Goal: Use online tool/utility: Utilize a website feature to perform a specific function

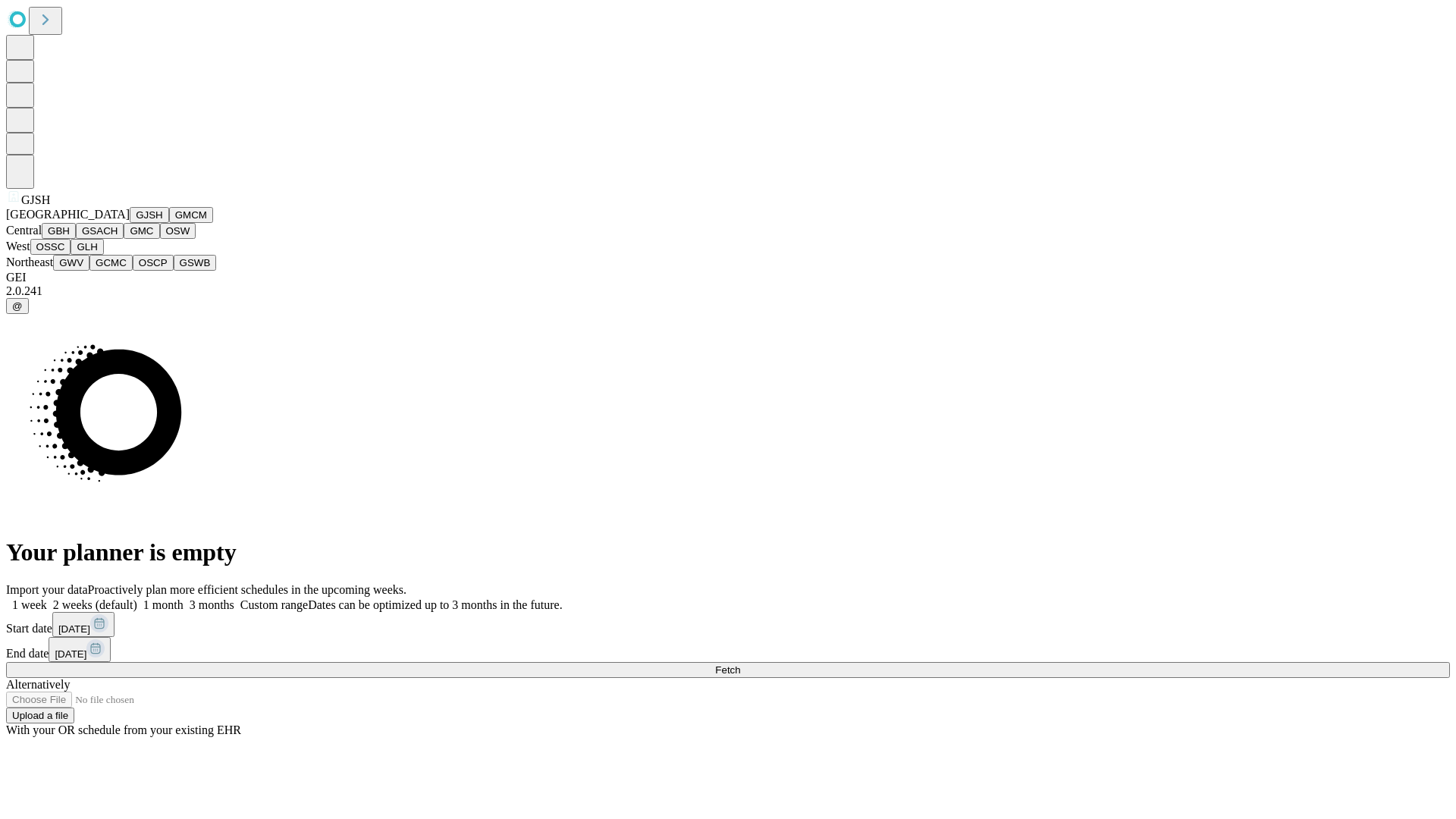
click at [130, 223] on button "GJSH" at bounding box center [149, 214] width 40 height 16
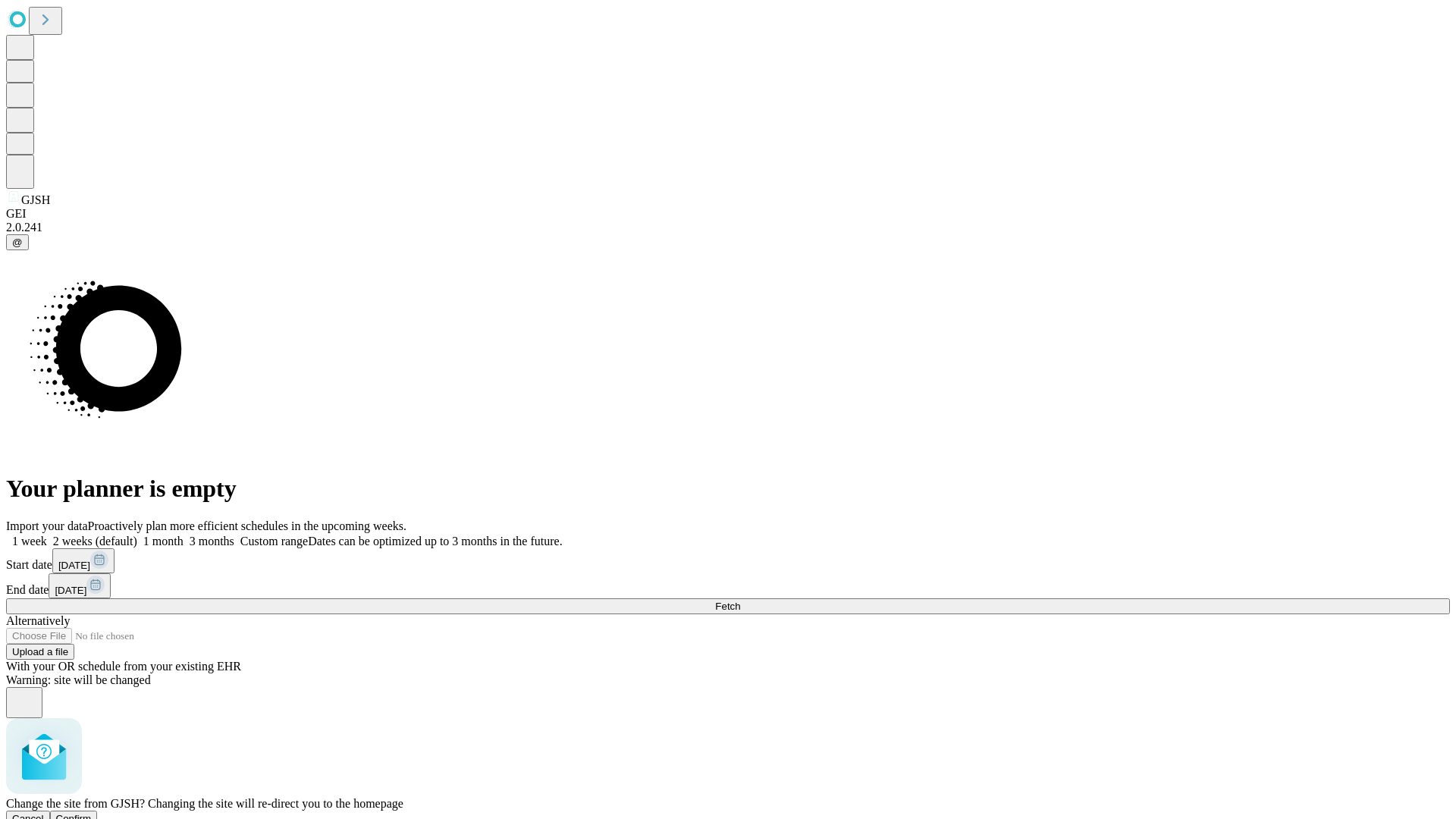
click at [92, 813] on span "Confirm" at bounding box center [74, 819] width 36 height 11
click at [47, 535] on label "1 week" at bounding box center [27, 541] width 41 height 13
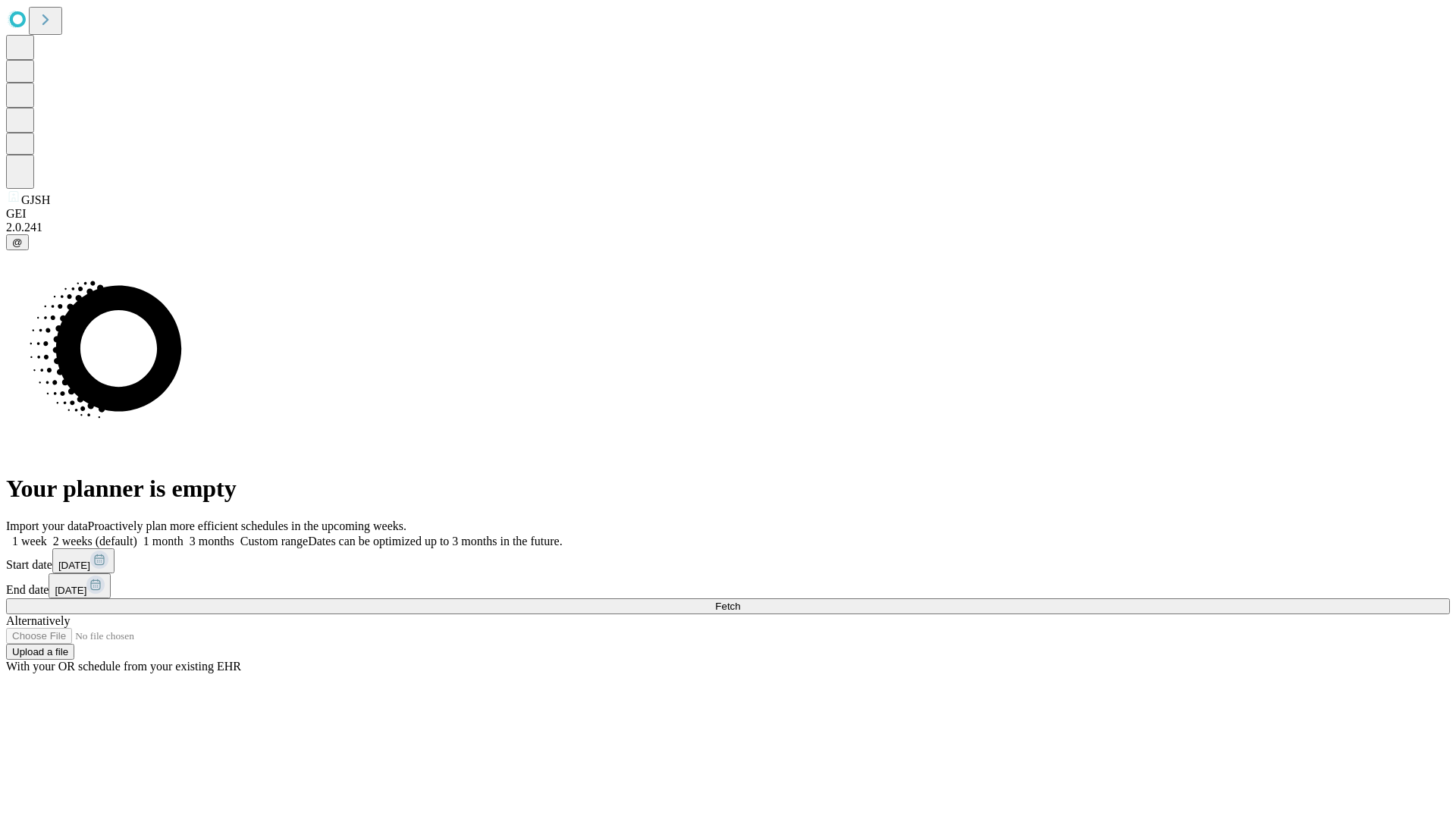
click at [739, 601] on span "Fetch" at bounding box center [727, 606] width 25 height 11
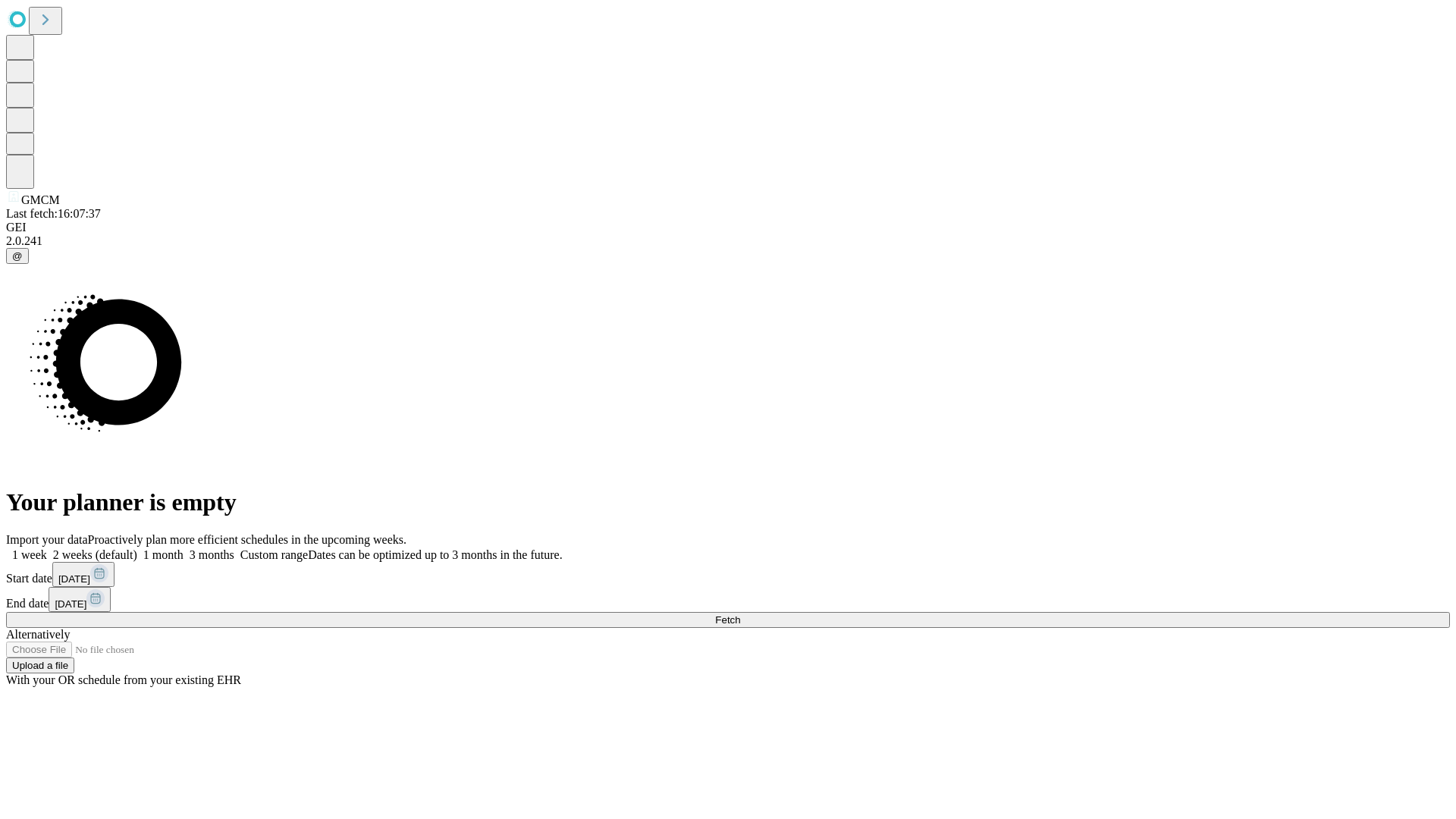
click at [739, 615] on span "Fetch" at bounding box center [727, 620] width 25 height 11
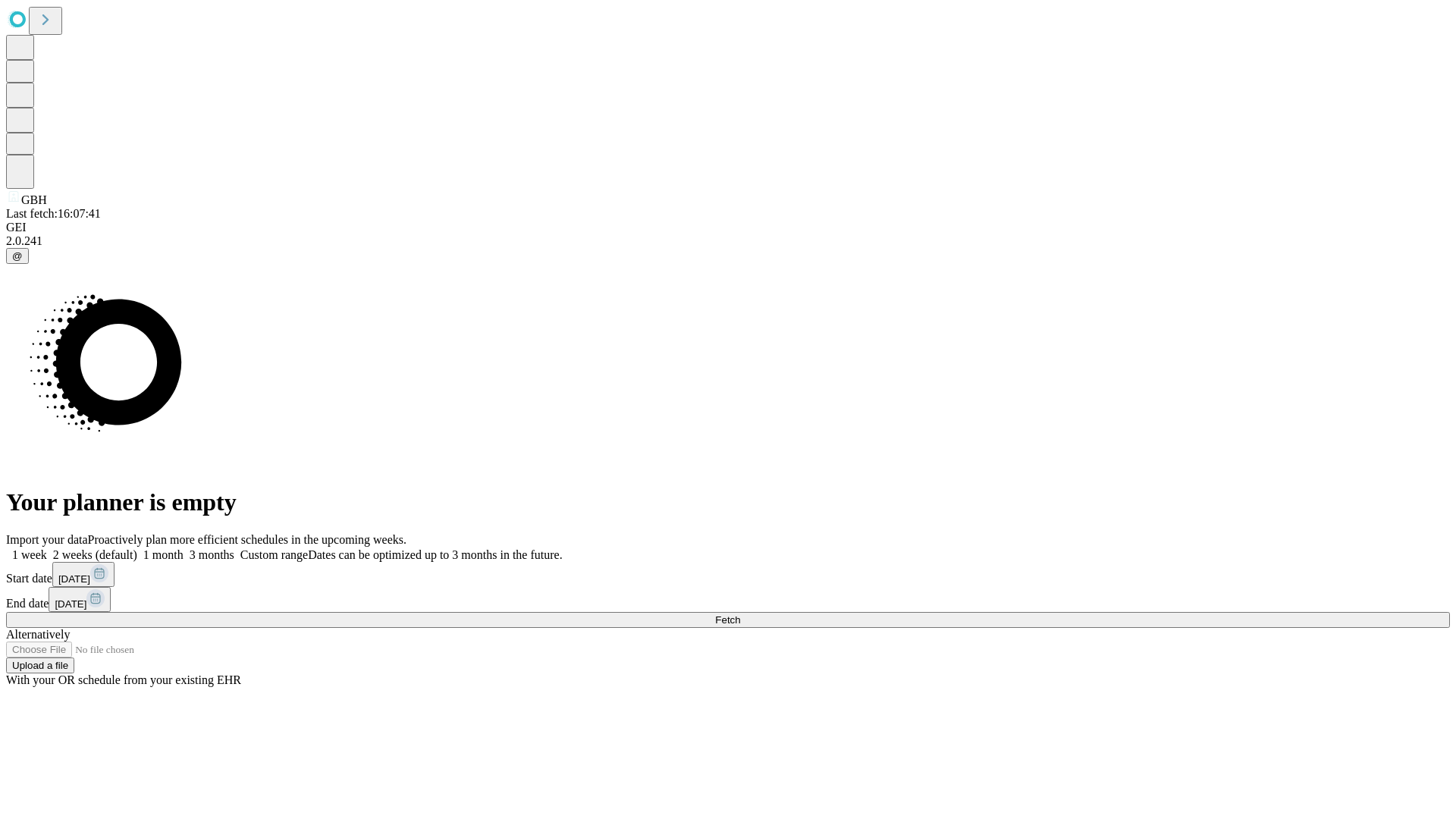
click at [47, 548] on label "1 week" at bounding box center [27, 555] width 41 height 13
click at [739, 615] on span "Fetch" at bounding box center [727, 620] width 25 height 11
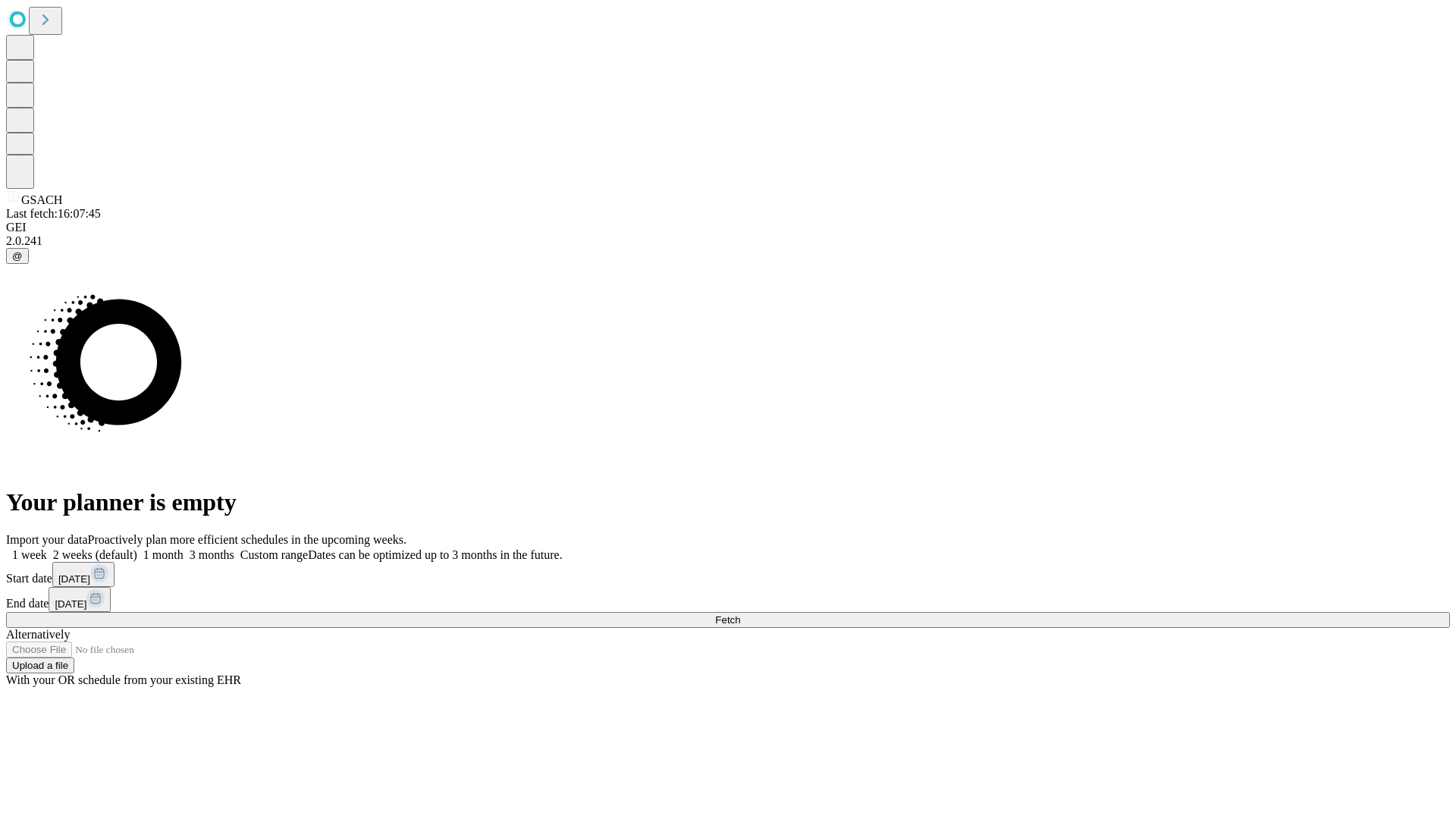
click at [47, 548] on label "1 week" at bounding box center [27, 555] width 41 height 13
click at [739, 615] on span "Fetch" at bounding box center [727, 620] width 25 height 11
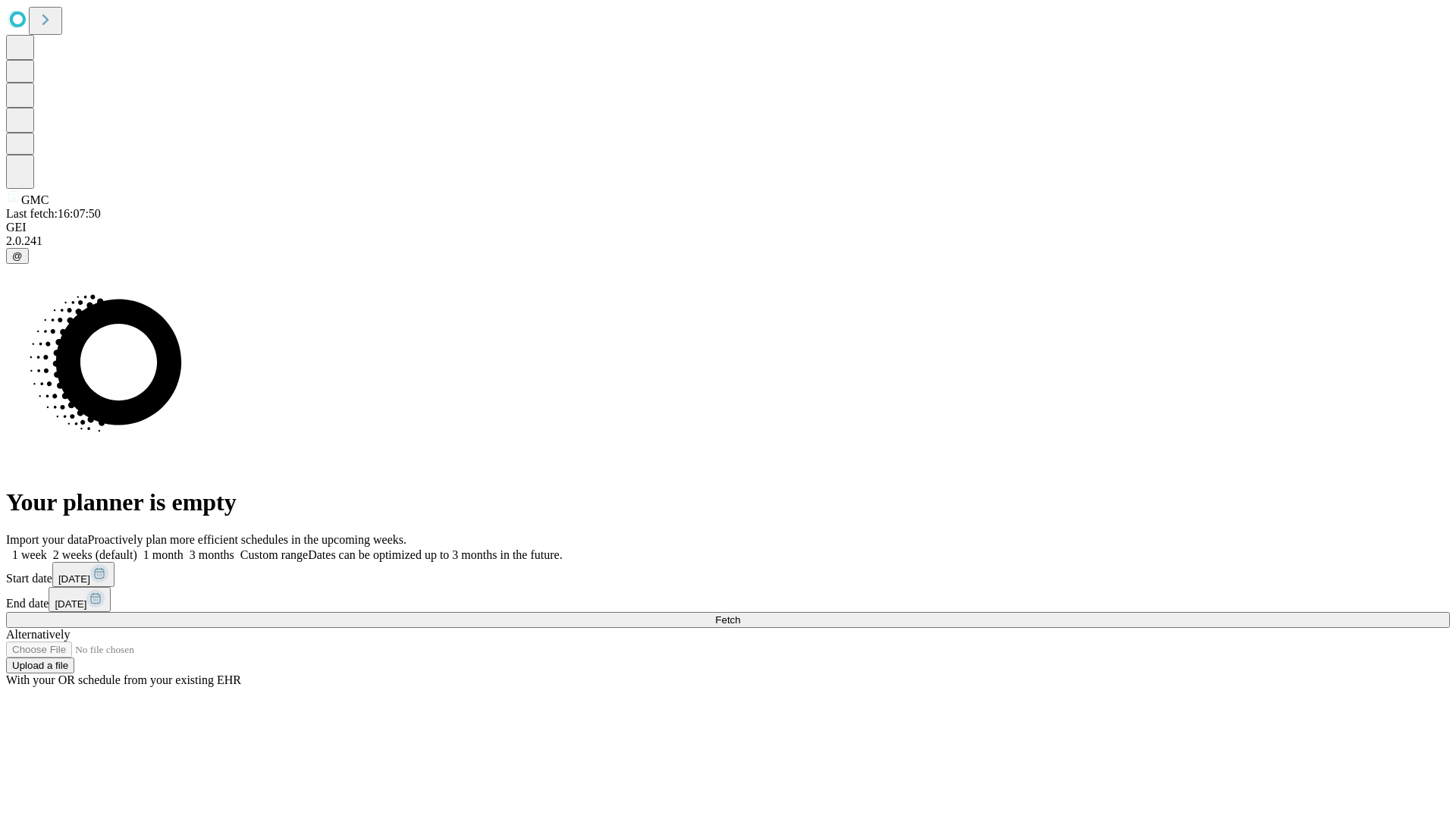
click at [47, 548] on label "1 week" at bounding box center [27, 555] width 41 height 13
click at [739, 615] on span "Fetch" at bounding box center [727, 620] width 25 height 11
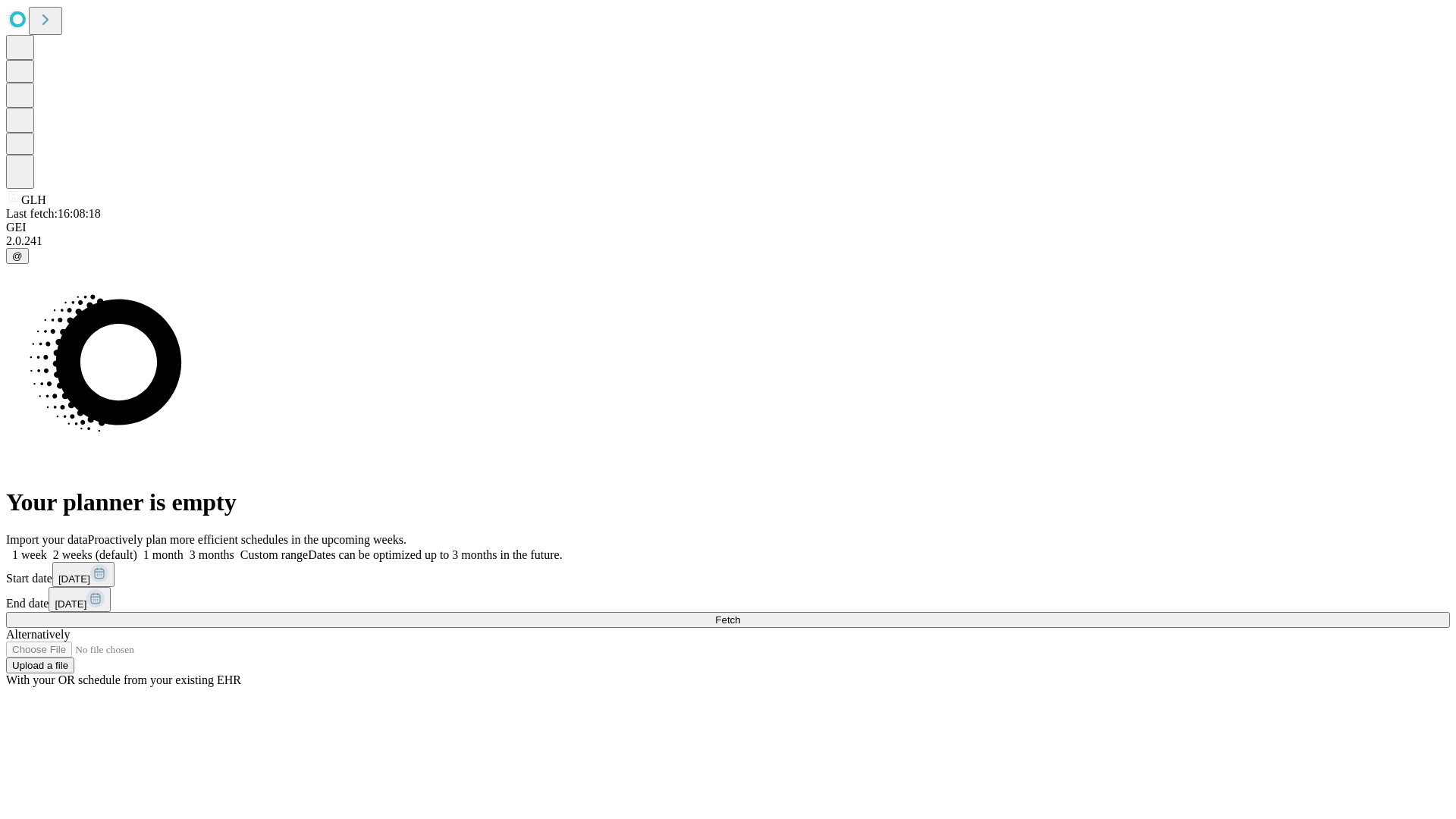
click at [739, 615] on span "Fetch" at bounding box center [727, 620] width 25 height 11
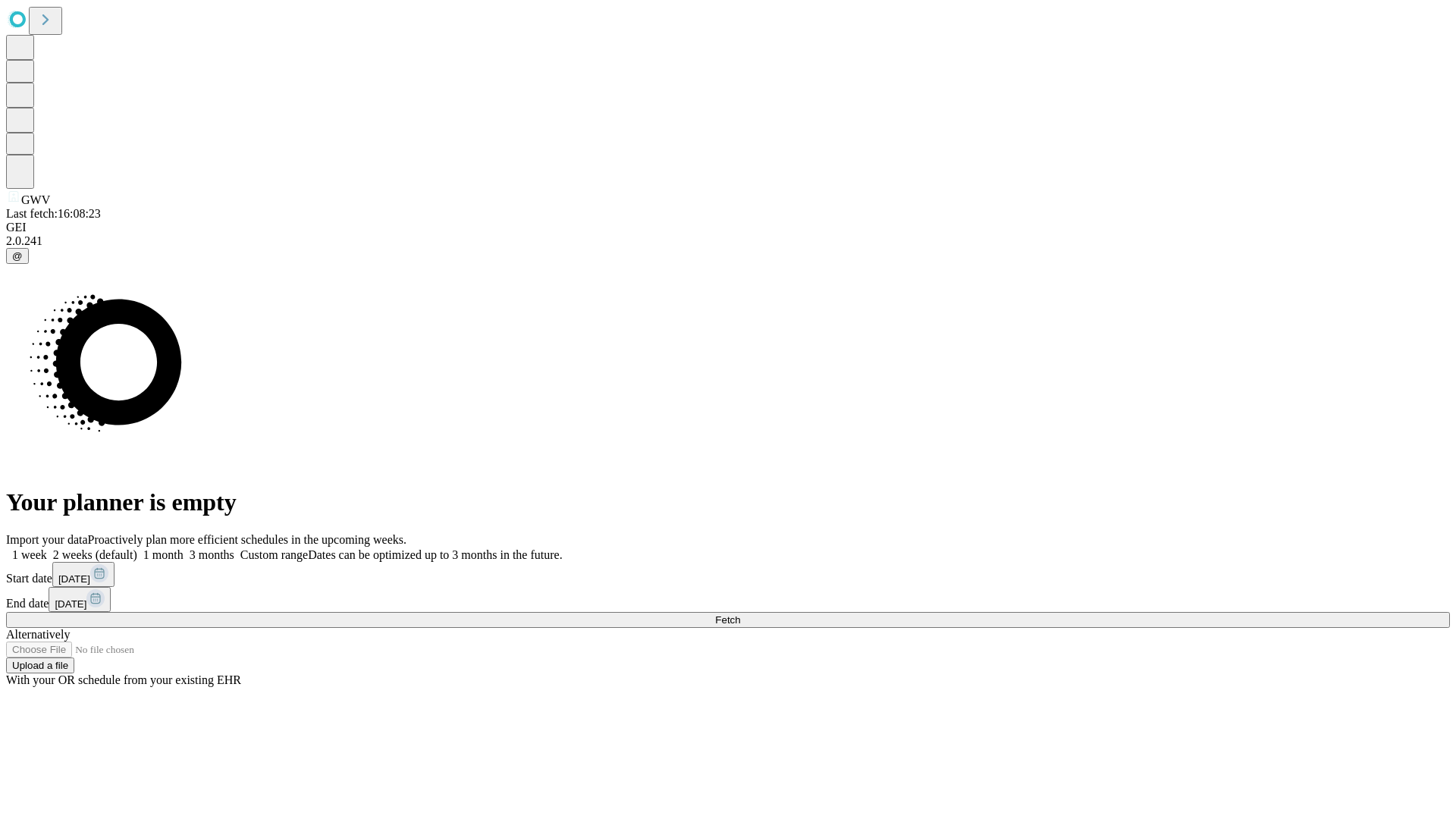
click at [47, 548] on label "1 week" at bounding box center [27, 555] width 41 height 13
click at [739, 615] on span "Fetch" at bounding box center [727, 620] width 25 height 11
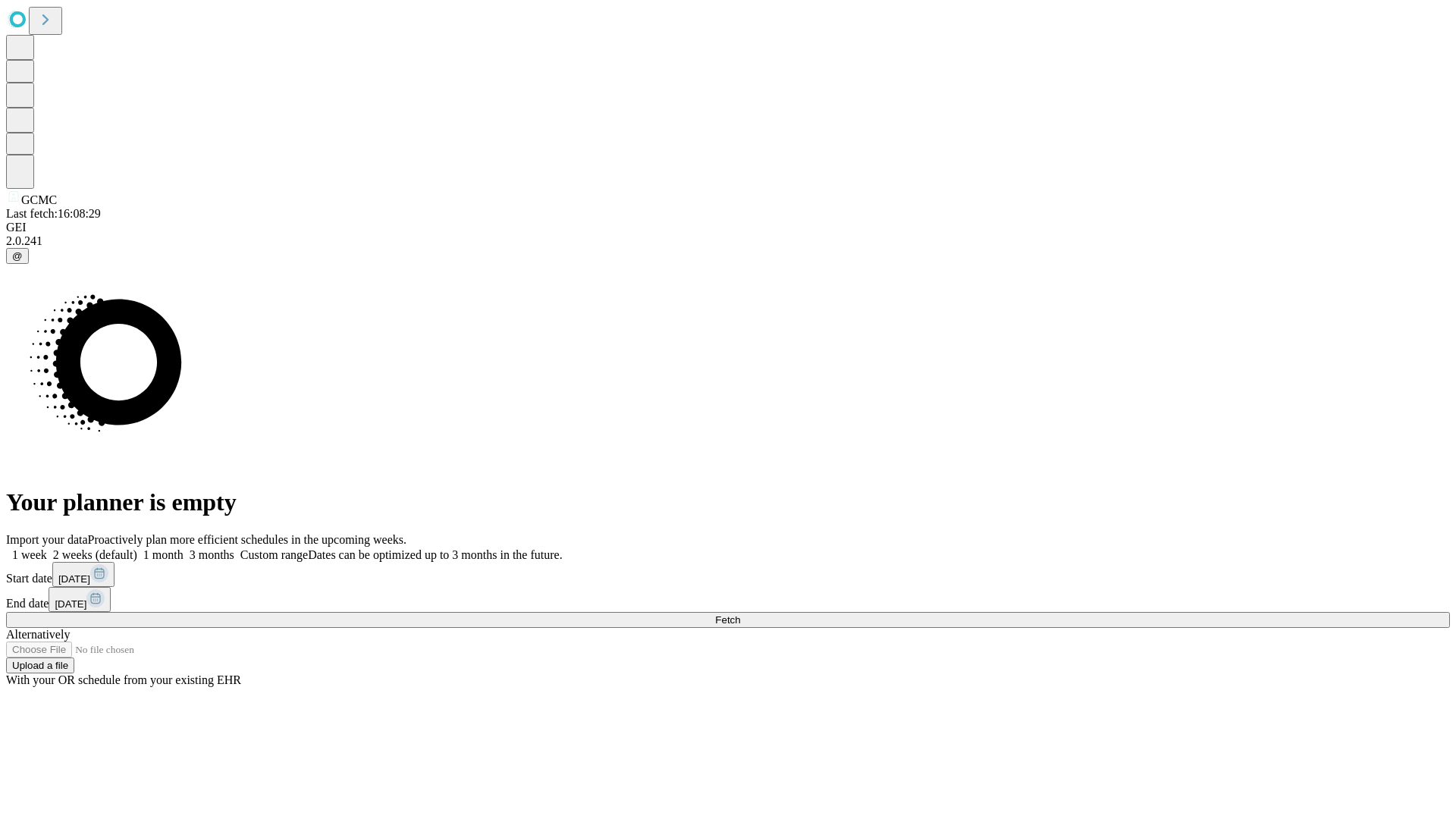
click at [47, 548] on label "1 week" at bounding box center [27, 555] width 41 height 13
click at [739, 615] on span "Fetch" at bounding box center [727, 620] width 25 height 11
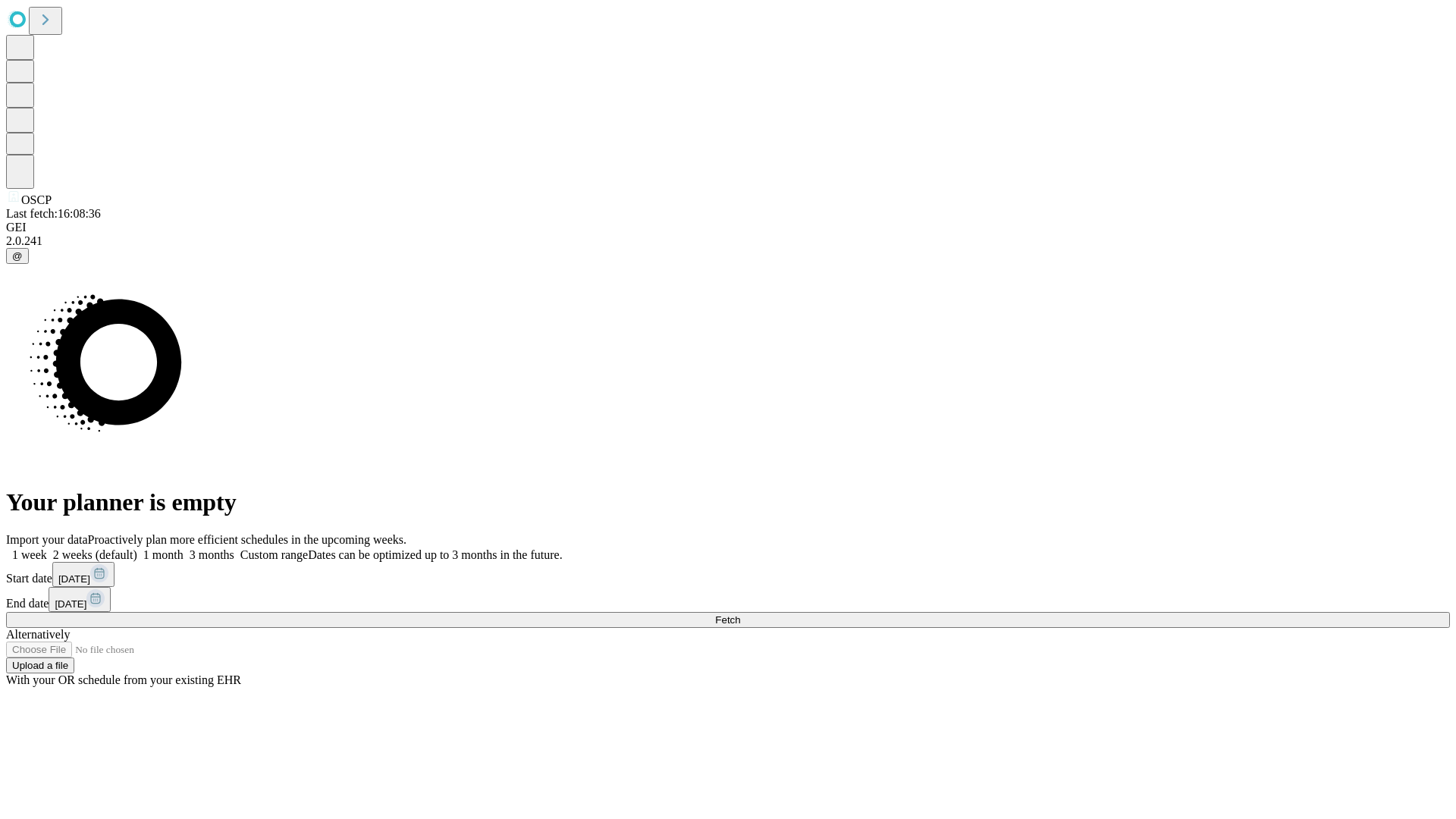
click at [47, 548] on label "1 week" at bounding box center [27, 555] width 41 height 13
click at [739, 615] on span "Fetch" at bounding box center [727, 620] width 25 height 11
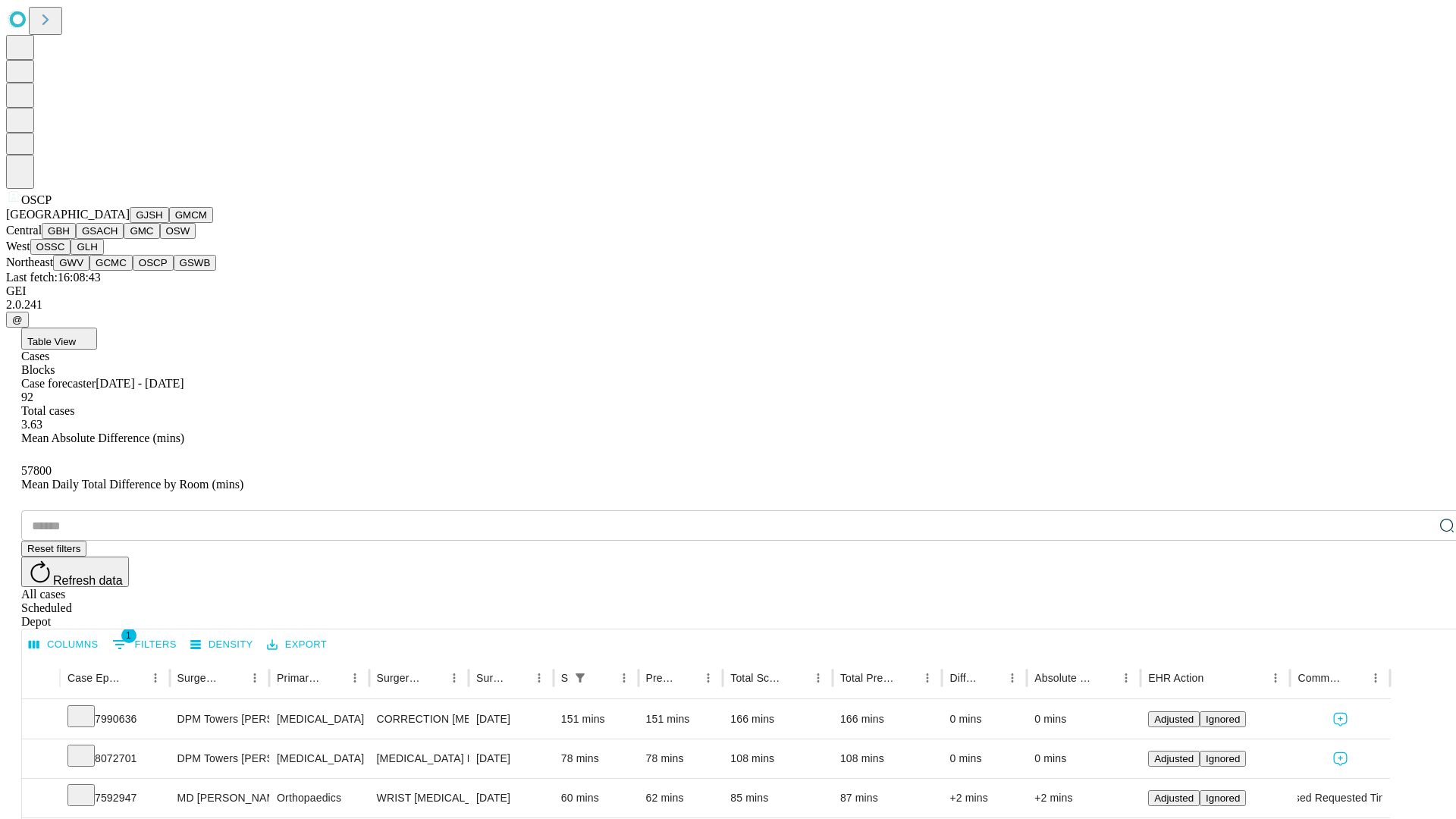
click at [174, 271] on button "GSWB" at bounding box center [195, 262] width 43 height 16
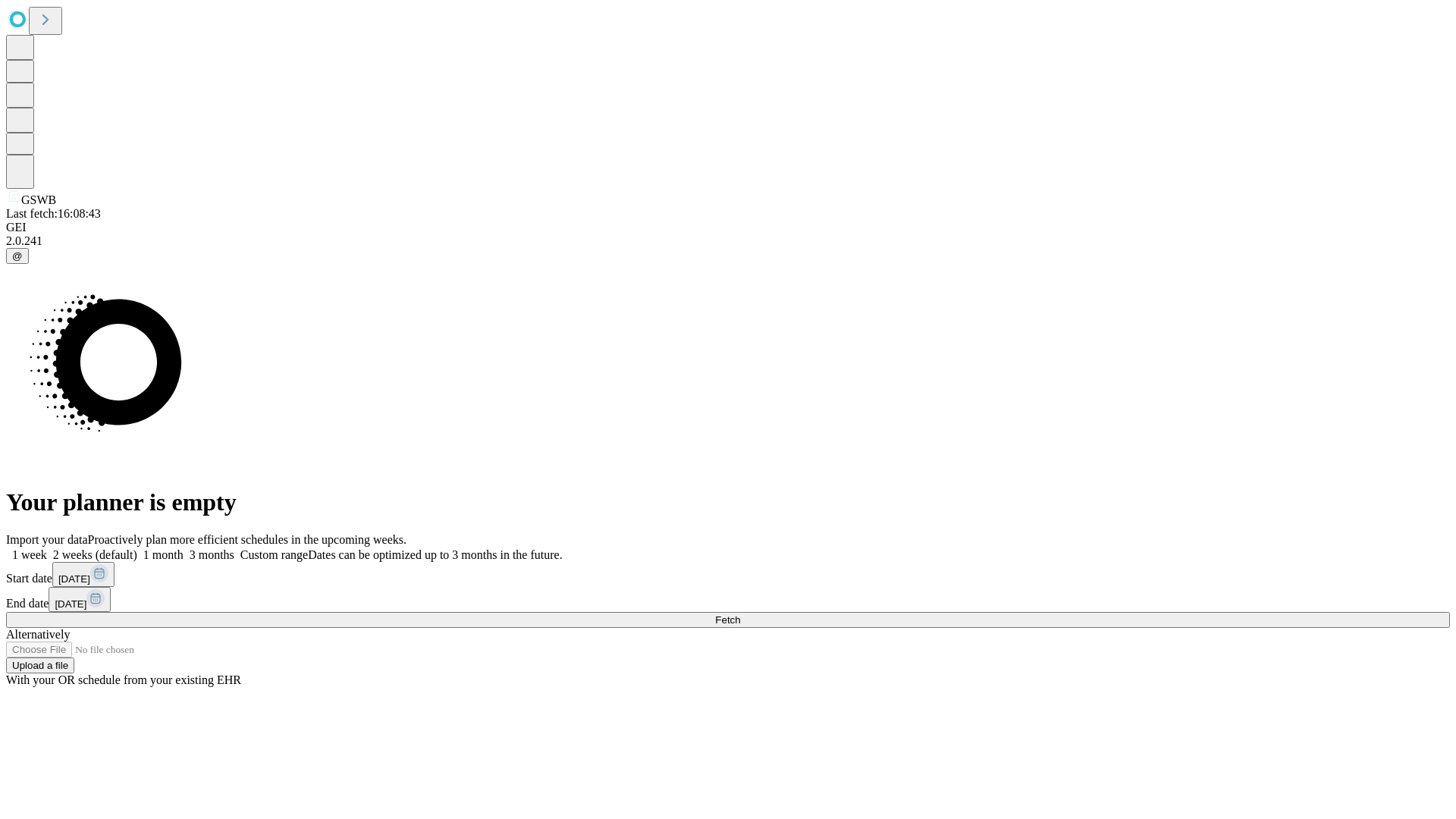
click at [47, 548] on label "1 week" at bounding box center [27, 555] width 41 height 13
click at [739, 615] on span "Fetch" at bounding box center [727, 620] width 25 height 11
